Goal: Check status: Check status

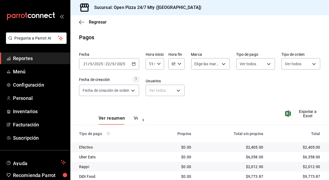
scroll to position [27, 0]
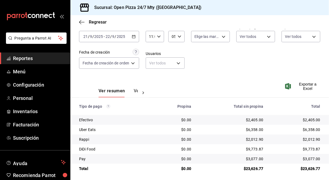
click at [136, 39] on div "[DATE] [DATE] - [DATE] [DATE]" at bounding box center [109, 36] width 60 height 11
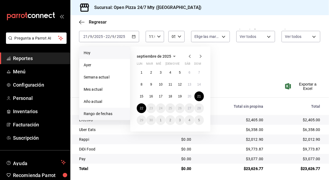
click at [101, 54] on span "Hoy" at bounding box center [105, 53] width 42 height 6
type input "00:00"
type input "23:59"
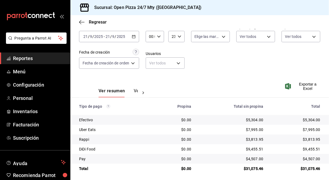
click at [157, 37] on div "00:00 Hora inicio" at bounding box center [155, 36] width 18 height 11
click at [151, 68] on button "11" at bounding box center [151, 73] width 7 height 11
click at [229, 68] on div at bounding box center [164, 90] width 329 height 180
click at [136, 37] on icon "button" at bounding box center [134, 37] width 4 height 4
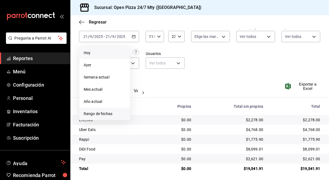
click at [98, 113] on span "Rango de fechas" at bounding box center [105, 114] width 42 height 6
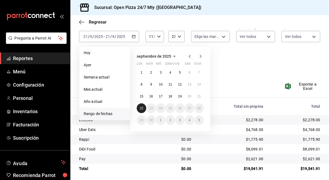
click at [144, 109] on button "22" at bounding box center [141, 108] width 9 height 10
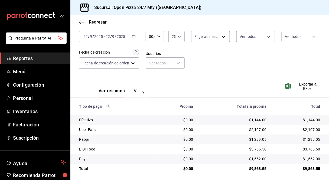
click at [154, 37] on input "00:00" at bounding box center [150, 36] width 9 height 11
click at [155, 72] on div "11" at bounding box center [151, 73] width 9 height 13
click at [151, 71] on span "11" at bounding box center [151, 73] width 1 height 4
type input "11:00"
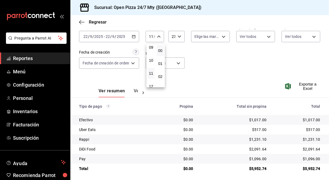
click at [244, 71] on div at bounding box center [164, 90] width 329 height 180
